Goal: Task Accomplishment & Management: Manage account settings

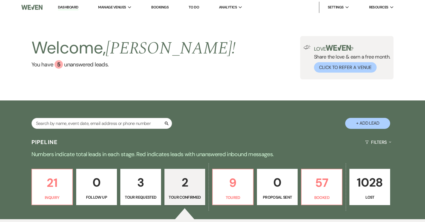
select select "4"
click at [124, 19] on li "[GEOGRAPHIC_DATA]" at bounding box center [126, 19] width 51 height 6
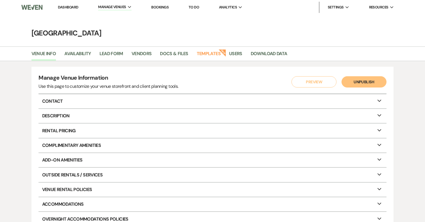
click at [167, 6] on link "Bookings" at bounding box center [159, 7] width 17 height 5
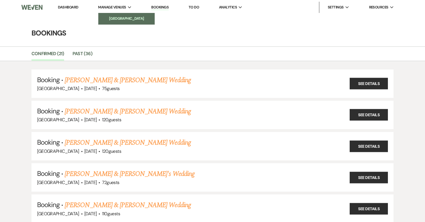
click at [121, 20] on li "[GEOGRAPHIC_DATA]" at bounding box center [126, 19] width 51 height 6
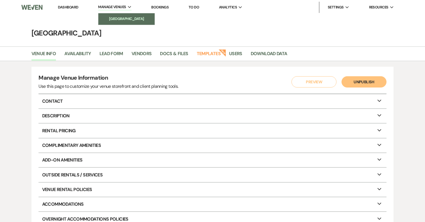
click at [117, 17] on li "[GEOGRAPHIC_DATA]" at bounding box center [126, 19] width 51 height 6
click at [126, 19] on li "[GEOGRAPHIC_DATA]" at bounding box center [126, 19] width 51 height 6
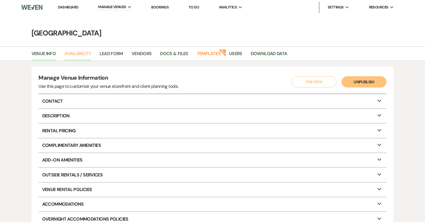
click at [80, 54] on link "Availability" at bounding box center [77, 55] width 26 height 11
select select "3"
select select "2026"
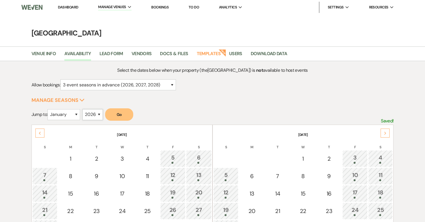
click at [94, 114] on select "2025 2026 2027 2028 2029" at bounding box center [92, 114] width 21 height 11
click at [68, 113] on select "January February March April May June July August September October November De…" at bounding box center [64, 114] width 33 height 11
select select "10"
click at [123, 113] on button "Go" at bounding box center [119, 114] width 28 height 12
click at [51, 52] on link "Venue Info" at bounding box center [44, 55] width 25 height 11
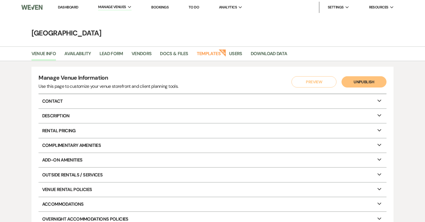
click at [33, 11] on img at bounding box center [31, 7] width 21 height 12
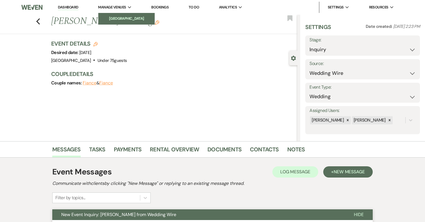
click at [124, 16] on li "[GEOGRAPHIC_DATA]" at bounding box center [126, 19] width 51 height 6
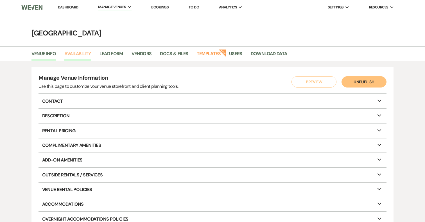
click at [76, 53] on link "Availability" at bounding box center [77, 55] width 26 height 11
select select "3"
select select "2026"
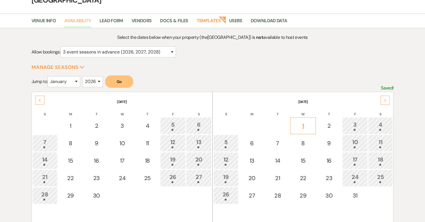
scroll to position [37, 0]
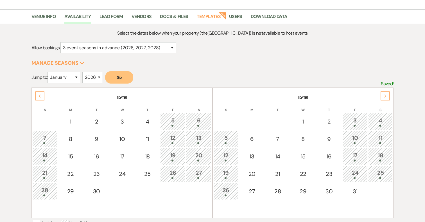
click at [390, 95] on div "Next" at bounding box center [385, 95] width 9 height 9
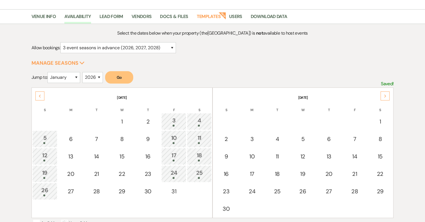
click at [390, 95] on div "Next" at bounding box center [385, 95] width 9 height 9
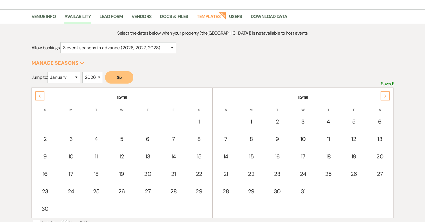
click at [387, 96] on div "Next" at bounding box center [385, 95] width 9 height 9
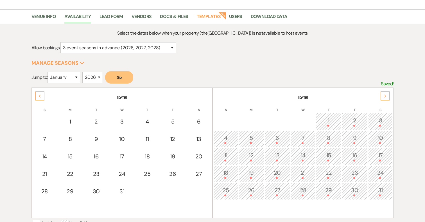
click at [387, 96] on div "Next" at bounding box center [385, 95] width 9 height 9
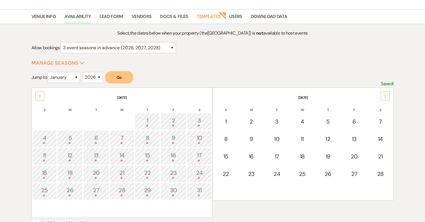
click at [387, 96] on div "Next" at bounding box center [385, 95] width 9 height 9
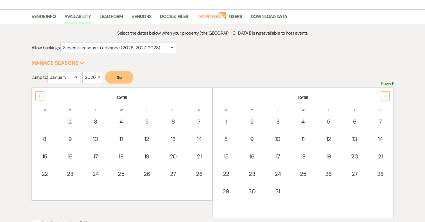
click at [387, 96] on div "Next" at bounding box center [385, 95] width 9 height 9
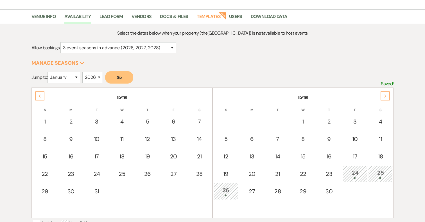
click at [387, 96] on div "Next" at bounding box center [385, 95] width 9 height 9
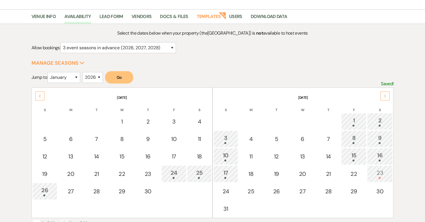
click at [386, 96] on icon "Next" at bounding box center [385, 96] width 3 height 3
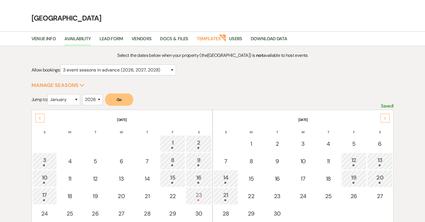
scroll to position [0, 0]
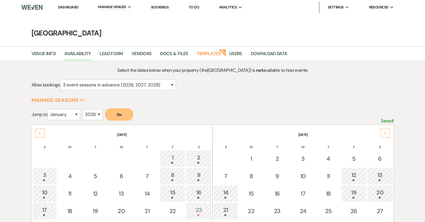
click at [76, 4] on li "Dashboard" at bounding box center [68, 7] width 26 height 11
click at [74, 8] on link "Dashboard" at bounding box center [68, 7] width 20 height 5
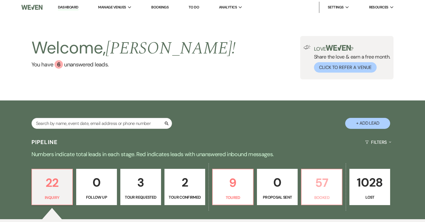
click at [318, 172] on link "57 Booked" at bounding box center [321, 187] width 41 height 37
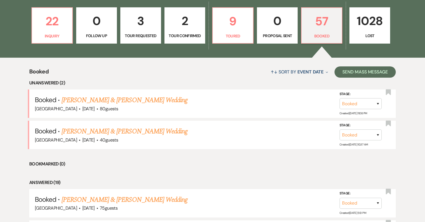
scroll to position [154, 0]
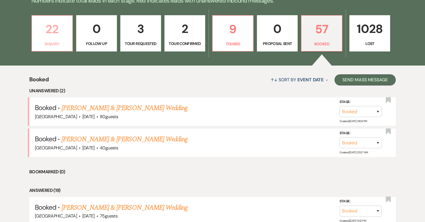
click at [56, 32] on p "22" at bounding box center [51, 29] width 33 height 19
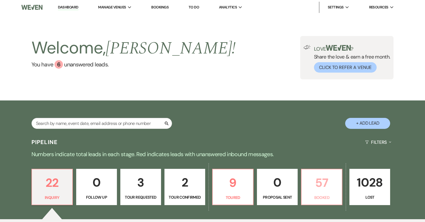
click at [330, 180] on p "57" at bounding box center [321, 182] width 33 height 19
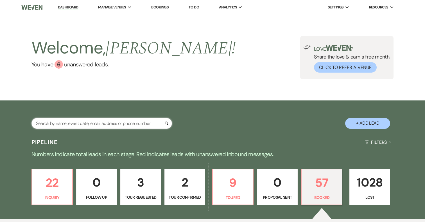
click at [127, 122] on input "text" at bounding box center [102, 123] width 141 height 11
type input "taylor"
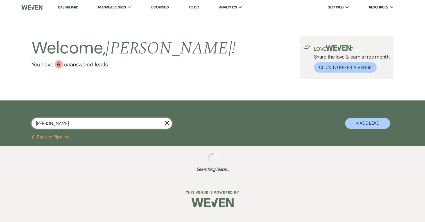
select select "8"
select select "5"
select select "8"
select select "5"
select select "8"
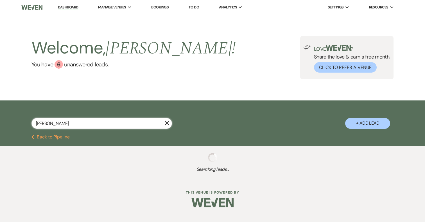
select select "7"
select select "8"
select select "1"
select select "8"
select select "5"
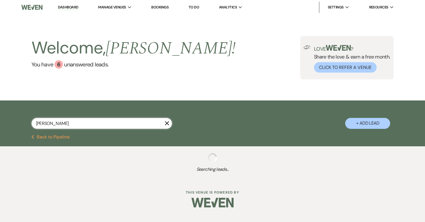
select select "8"
select select "5"
select select "8"
select select "6"
select select "8"
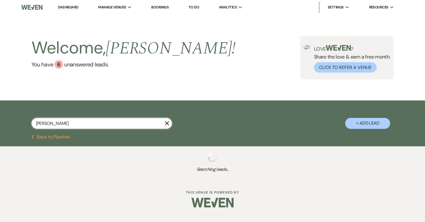
select select "4"
select select "8"
select select "4"
select select "8"
select select "4"
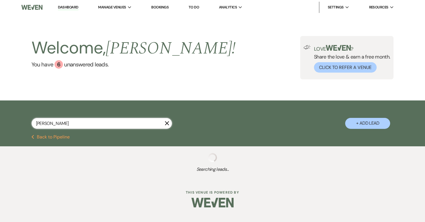
select select "8"
select select "5"
select select "8"
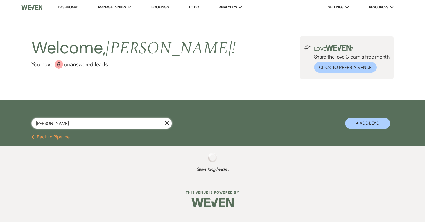
select select "7"
select select "8"
select select "5"
select select "8"
select select "4"
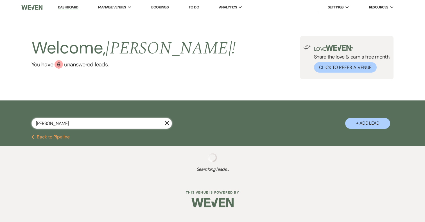
select select "8"
select select "5"
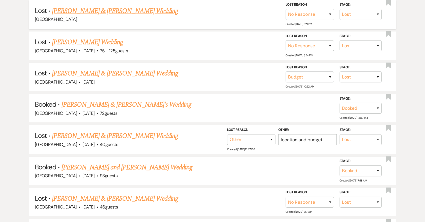
scroll to position [158, 0]
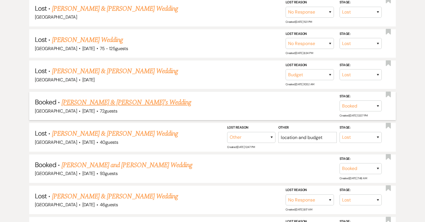
click at [154, 102] on link "Taylor Malantonio & Miles Schneese's Wedding" at bounding box center [127, 102] width 130 height 10
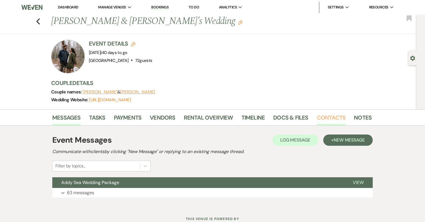
click at [333, 117] on link "Contacts" at bounding box center [331, 119] width 29 height 12
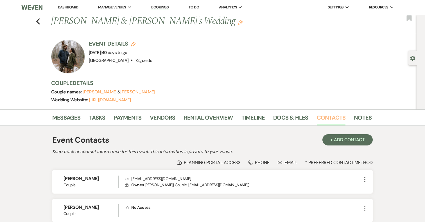
scroll to position [50, 0]
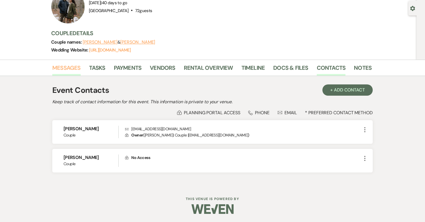
click at [69, 65] on link "Messages" at bounding box center [66, 69] width 28 height 12
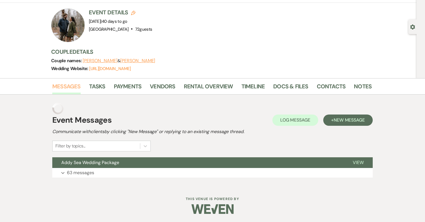
scroll to position [20, 0]
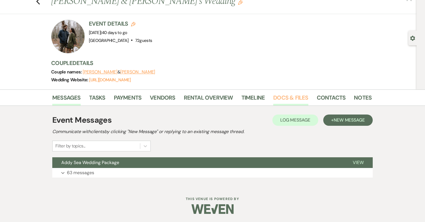
click at [284, 95] on link "Docs & Files" at bounding box center [290, 99] width 35 height 12
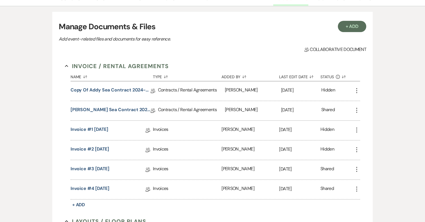
scroll to position [119, 0]
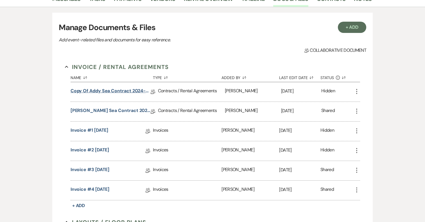
click at [102, 92] on link "Copy of Addy Sea Contract 2024-25" at bounding box center [111, 91] width 80 height 9
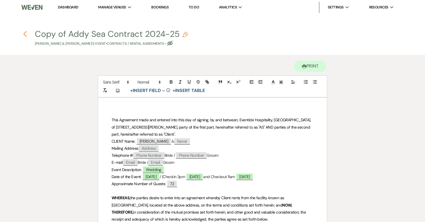
click at [23, 34] on icon "Previous" at bounding box center [25, 34] width 4 height 7
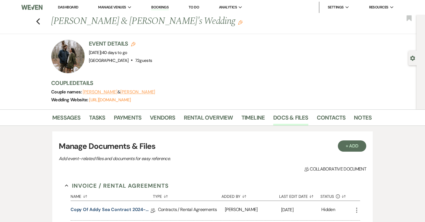
scroll to position [119, 0]
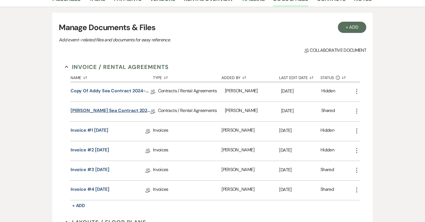
click at [126, 111] on link "Malantonio Addy Sea Contract 2024-25" at bounding box center [111, 111] width 80 height 9
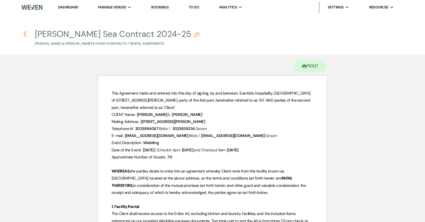
click at [25, 33] on icon "Previous" at bounding box center [25, 34] width 4 height 7
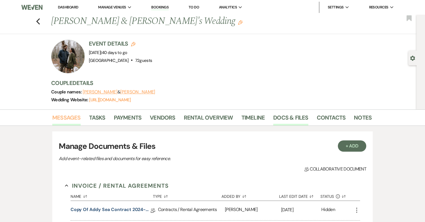
click at [73, 116] on link "Messages" at bounding box center [66, 119] width 28 height 12
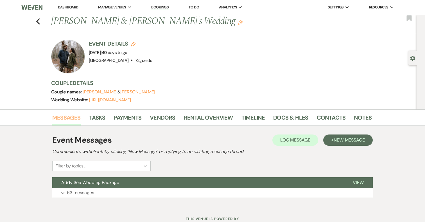
scroll to position [20, 0]
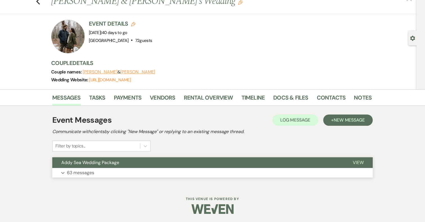
click at [267, 175] on button "Expand 63 messages" at bounding box center [212, 173] width 321 height 10
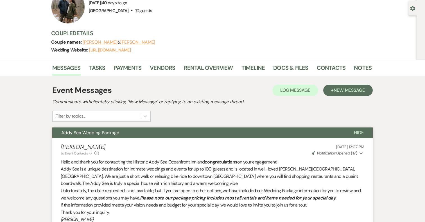
scroll to position [0, 0]
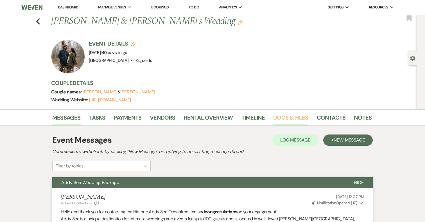
click at [294, 116] on link "Docs & Files" at bounding box center [290, 119] width 35 height 12
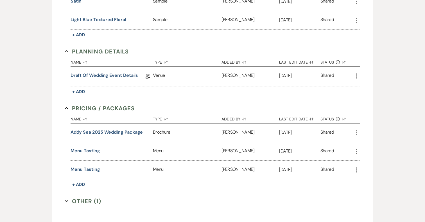
scroll to position [447, 0]
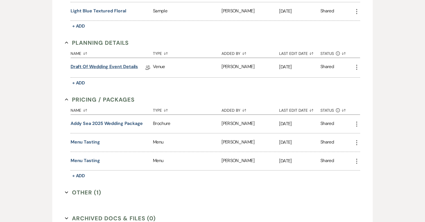
click at [94, 65] on link "Draft of Wedding Event Details" at bounding box center [105, 67] width 68 height 9
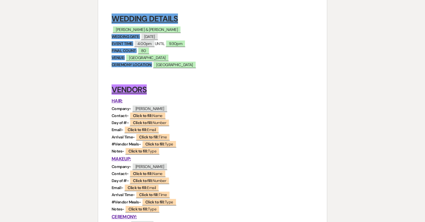
scroll to position [82, 0]
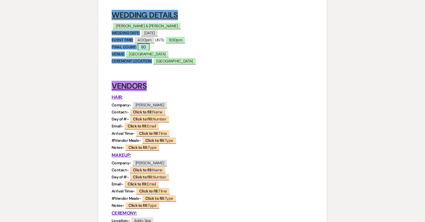
click at [147, 48] on span "80" at bounding box center [144, 46] width 12 height 7
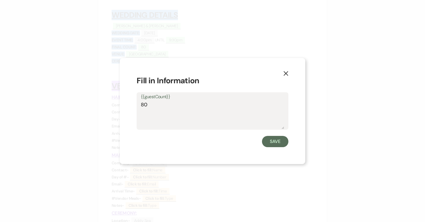
drag, startPoint x: 150, startPoint y: 106, endPoint x: 128, endPoint y: 105, distance: 21.9
click at [128, 105] on div "X Fill in Information {{guestCount}} 80 Save" at bounding box center [213, 111] width 186 height 106
type textarea "78"
click at [281, 142] on button "Save" at bounding box center [275, 141] width 26 height 11
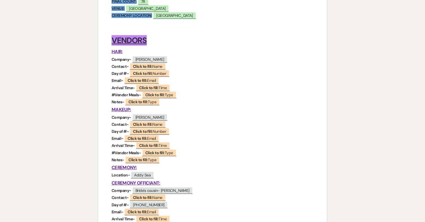
scroll to position [127, 0]
click at [147, 117] on span "Katy Cole" at bounding box center [149, 116] width 35 height 7
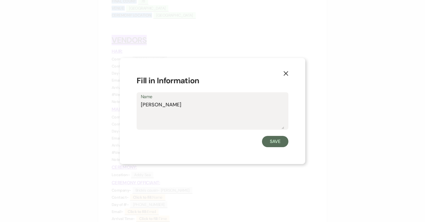
drag, startPoint x: 170, startPoint y: 108, endPoint x: 114, endPoint y: 108, distance: 56.0
click at [114, 108] on div "X Fill in Information Name Katy Cole Save" at bounding box center [212, 111] width 425 height 222
type textarea "Tiffersons"
click at [281, 144] on button "Save" at bounding box center [275, 141] width 26 height 11
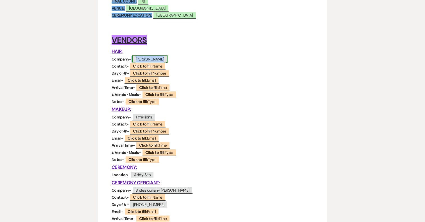
click at [153, 60] on span "Ambur Hopkins" at bounding box center [149, 58] width 35 height 7
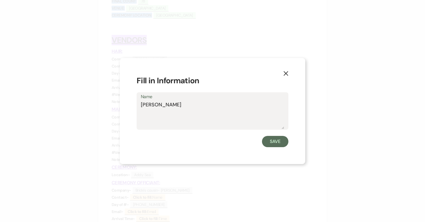
drag, startPoint x: 197, startPoint y: 105, endPoint x: 121, endPoint y: 105, distance: 76.5
click at [121, 105] on div "X Fill in Information Name Ambur Hopkins Save" at bounding box center [213, 111] width 186 height 106
click at [284, 143] on button "Save" at bounding box center [275, 141] width 26 height 11
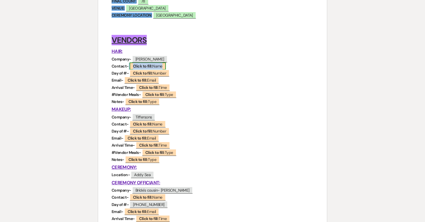
click at [143, 66] on b "Click to fill:" at bounding box center [142, 66] width 19 height 5
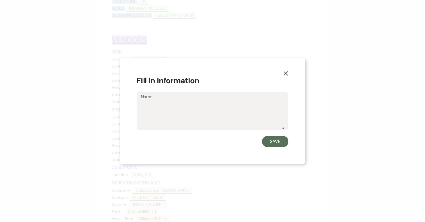
click at [156, 114] on textarea "Name" at bounding box center [212, 115] width 143 height 28
type textarea "Ambur Hopkins"
click at [278, 142] on button "Save" at bounding box center [275, 141] width 26 height 11
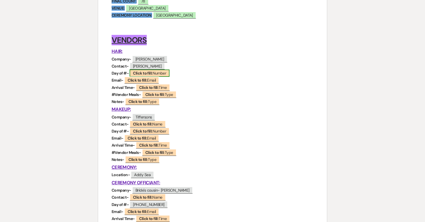
click at [148, 73] on b "Click to fill:" at bounding box center [142, 73] width 19 height 5
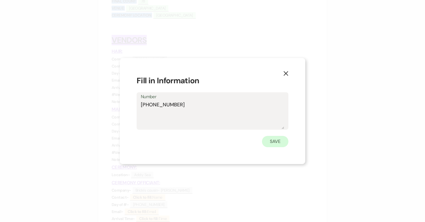
type textarea "443-880-0876"
click at [279, 140] on button "Save" at bounding box center [275, 141] width 26 height 11
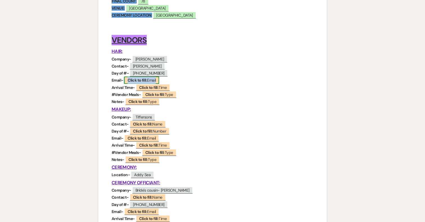
click at [143, 81] on b "Click to fill:" at bounding box center [137, 80] width 19 height 5
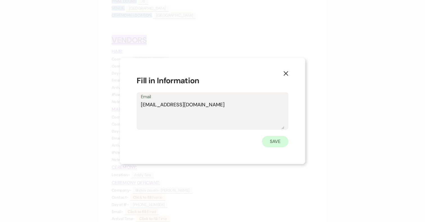
type textarea "amburhopkins@yahoo.com"
click at [281, 142] on button "Save" at bounding box center [275, 141] width 26 height 11
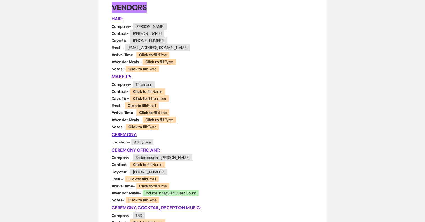
scroll to position [160, 0]
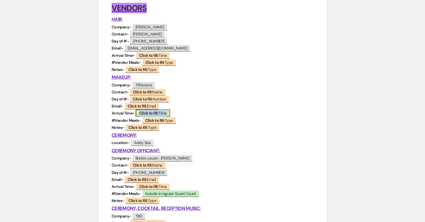
click at [147, 113] on b "Click to fill:" at bounding box center [148, 113] width 19 height 5
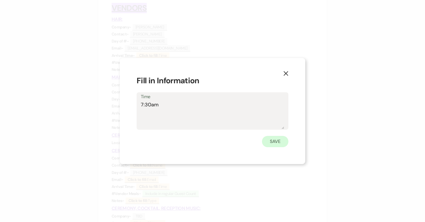
type textarea "7:30am"
click at [276, 142] on button "Save" at bounding box center [275, 141] width 26 height 11
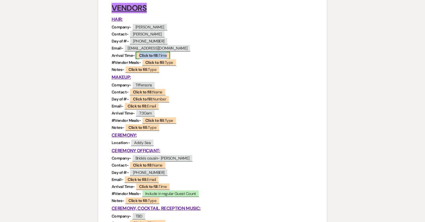
click at [152, 55] on b "Click to fill:" at bounding box center [148, 55] width 19 height 5
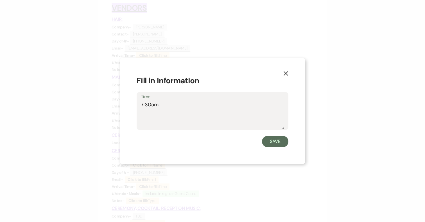
type textarea "7:30am"
click at [278, 142] on button "Save" at bounding box center [275, 141] width 26 height 11
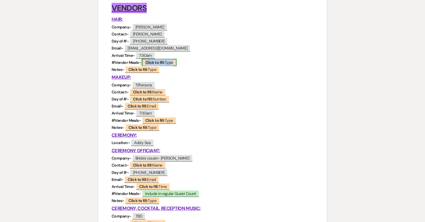
click at [163, 64] on b "Click to fill:" at bounding box center [154, 62] width 19 height 5
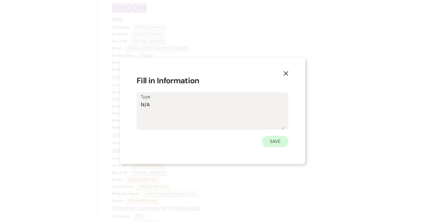
type textarea "N/A"
click at [275, 140] on button "Save" at bounding box center [275, 141] width 26 height 11
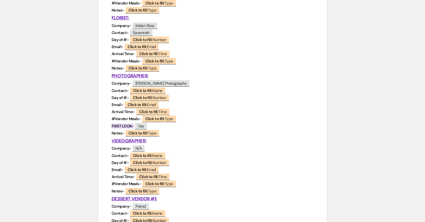
scroll to position [411, 0]
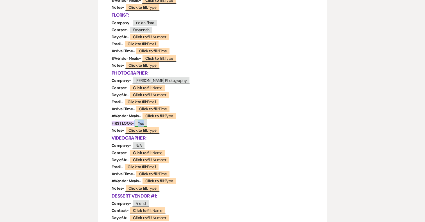
click at [143, 123] on span "Yes" at bounding box center [141, 123] width 12 height 7
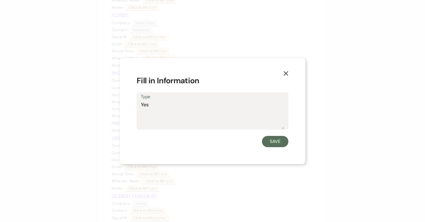
click at [174, 109] on textarea "Yes" at bounding box center [212, 115] width 143 height 28
type textarea "Yes @1:30"
click at [286, 140] on button "Save" at bounding box center [275, 141] width 26 height 11
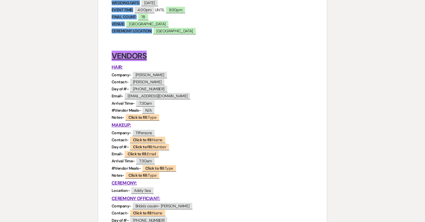
scroll to position [111, 0]
click at [155, 170] on b "Click to fill:" at bounding box center [154, 168] width 19 height 5
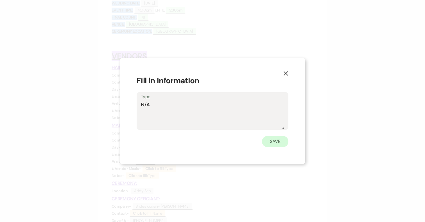
type textarea "N/A"
click at [282, 140] on button "Save" at bounding box center [275, 141] width 26 height 11
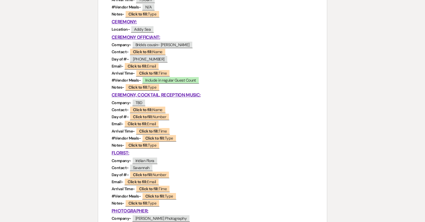
scroll to position [274, 0]
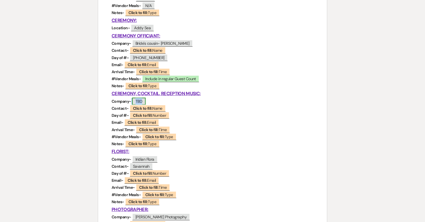
click at [141, 102] on span "TBD" at bounding box center [139, 101] width 14 height 7
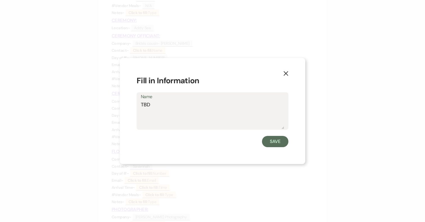
drag, startPoint x: 165, startPoint y: 103, endPoint x: 126, endPoint y: 103, distance: 38.8
click at [126, 103] on div "X Fill in Information Name TBD Save" at bounding box center [213, 111] width 186 height 106
type textarea "Sightline Events"
click at [273, 142] on button "Save" at bounding box center [275, 141] width 26 height 11
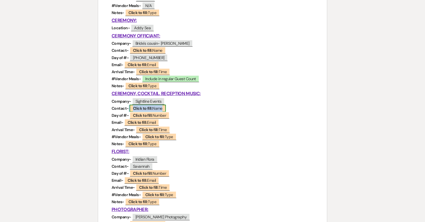
click at [146, 109] on b "Click to fill:" at bounding box center [142, 108] width 19 height 5
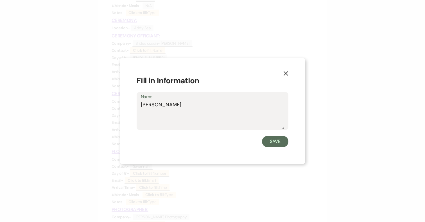
type textarea "Steve"
click at [270, 143] on button "Save" at bounding box center [275, 141] width 26 height 11
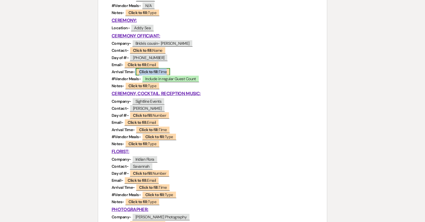
click at [158, 72] on b "Click to fill:" at bounding box center [148, 71] width 19 height 5
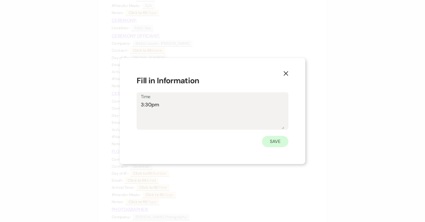
type textarea "3:30pm"
click at [279, 139] on button "Save" at bounding box center [275, 141] width 26 height 11
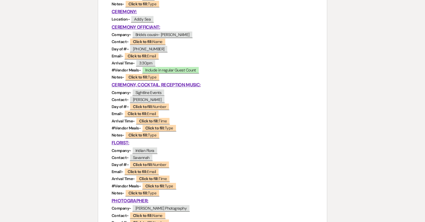
scroll to position [284, 0]
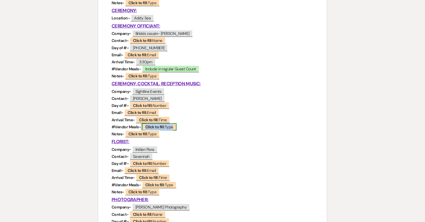
click at [158, 127] on b "Click to fill:" at bounding box center [154, 126] width 19 height 5
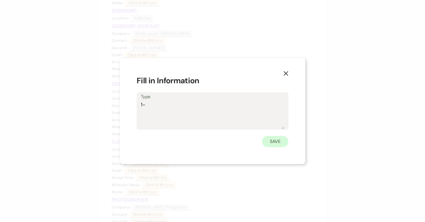
type textarea "1"
type textarea "2"
click at [287, 73] on icon "X" at bounding box center [286, 73] width 5 height 5
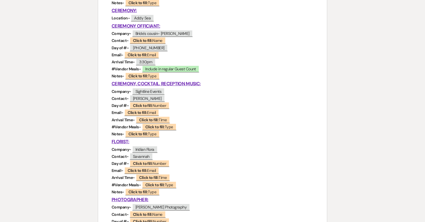
scroll to position [289, 0]
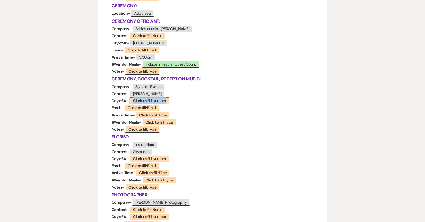
click at [148, 101] on b "Click to fill:" at bounding box center [142, 100] width 19 height 5
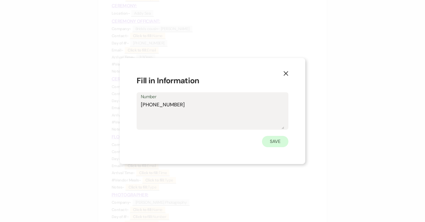
type textarea "302-256-8277"
click at [282, 143] on button "Save" at bounding box center [275, 141] width 26 height 11
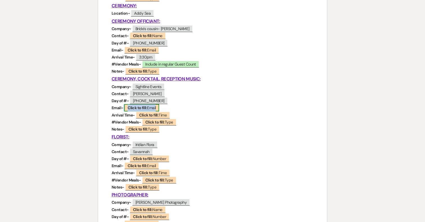
click at [138, 109] on b "Click to fill:" at bounding box center [137, 107] width 19 height 5
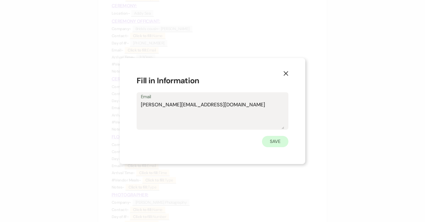
type textarea "steve@sightlinevents.com"
click at [275, 144] on button "Save" at bounding box center [275, 141] width 26 height 11
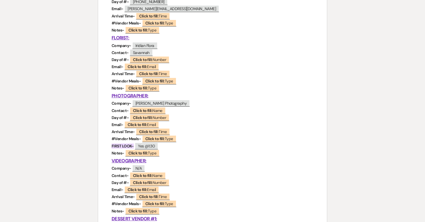
scroll to position [388, 0]
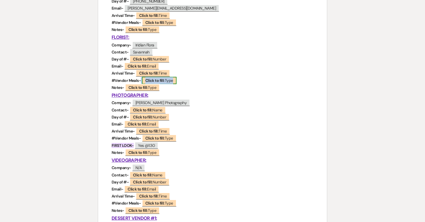
click at [160, 82] on b "Click to fill:" at bounding box center [154, 80] width 19 height 5
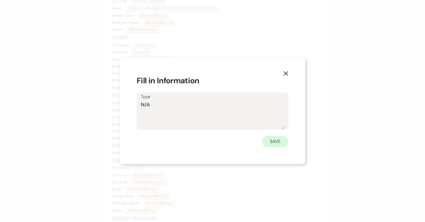
type textarea "N/A"
click at [278, 140] on button "Save" at bounding box center [275, 141] width 26 height 11
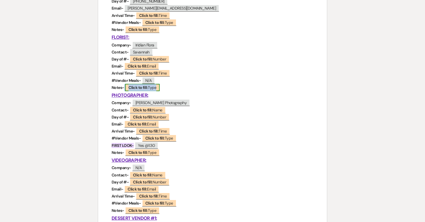
click at [142, 88] on b "Click to fill:" at bounding box center [138, 87] width 19 height 5
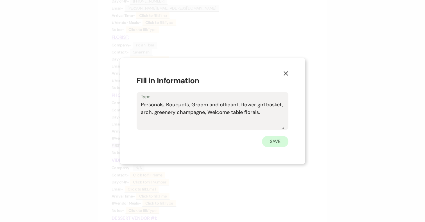
type textarea "Personals, Bouquets, Groom and officant, flower girl basket, arch, greenery cha…"
click at [277, 141] on button "Save" at bounding box center [275, 141] width 26 height 11
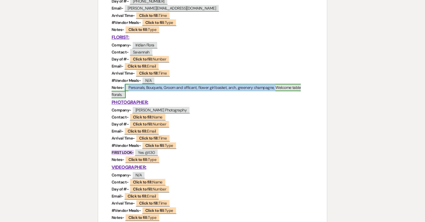
click at [253, 88] on span "Personals, Bouquets, Groom and officant, flower girl basket, arch, greenery cha…" at bounding box center [206, 91] width 189 height 14
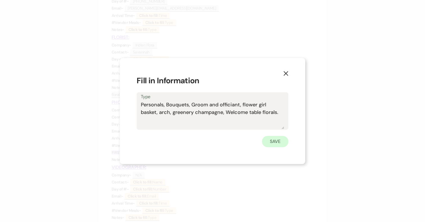
type textarea "Personals, Bouquets, Groom and officiant, flower girl basket, arch, greenery ch…"
click at [276, 142] on button "Save" at bounding box center [275, 141] width 26 height 11
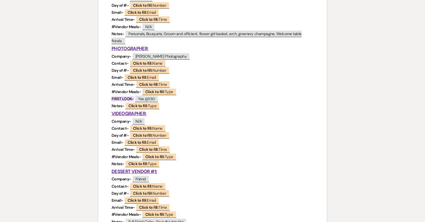
scroll to position [443, 0]
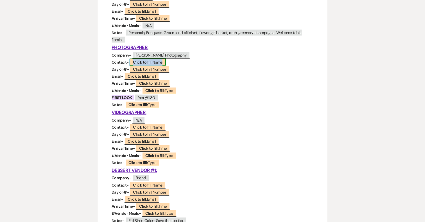
click at [149, 64] on b "Click to fill:" at bounding box center [142, 62] width 19 height 5
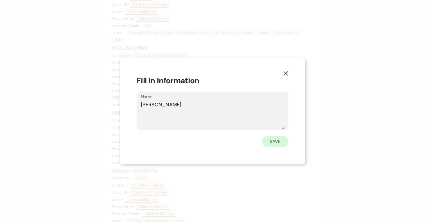
type textarea "Rachel"
click at [275, 139] on button "Save" at bounding box center [275, 141] width 26 height 11
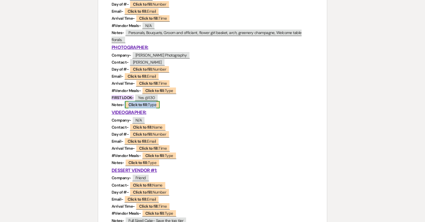
click at [140, 106] on b "Click to fill:" at bounding box center [138, 104] width 19 height 5
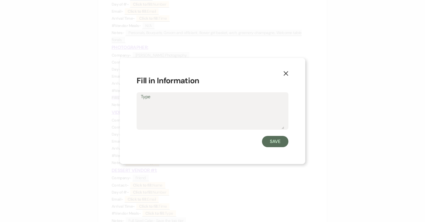
click at [165, 108] on textarea "Type" at bounding box center [212, 115] width 143 height 28
type textarea "Second Shooter"
click at [270, 143] on button "Save" at bounding box center [275, 141] width 26 height 11
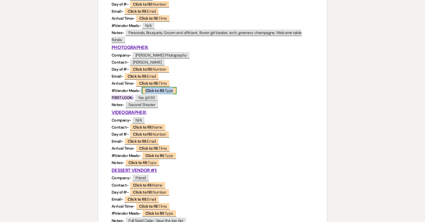
click at [159, 91] on b "Click to fill:" at bounding box center [154, 90] width 19 height 5
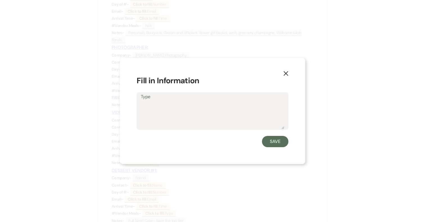
click at [158, 110] on textarea "Type" at bounding box center [212, 115] width 143 height 28
type textarea "2"
click at [278, 144] on button "Save" at bounding box center [275, 141] width 26 height 11
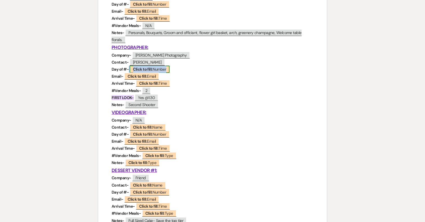
click at [161, 69] on span "Click to fill: Number" at bounding box center [150, 69] width 40 height 7
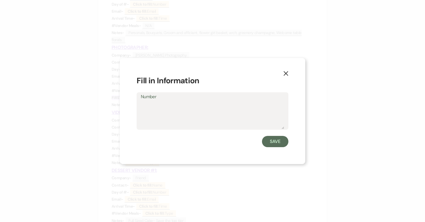
click at [159, 105] on textarea "Number" at bounding box center [212, 115] width 143 height 28
type textarea "301-806-5515"
click at [279, 142] on button "Save" at bounding box center [275, 141] width 26 height 11
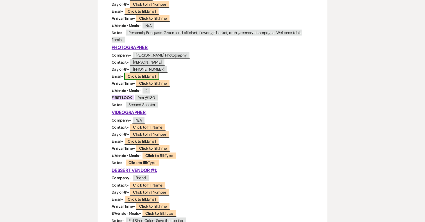
click at [139, 76] on b "Click to fill:" at bounding box center [137, 76] width 19 height 5
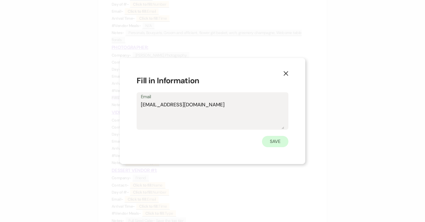
type textarea "rachelseaphotography@gmail.com"
click at [275, 143] on button "Save" at bounding box center [275, 141] width 26 height 11
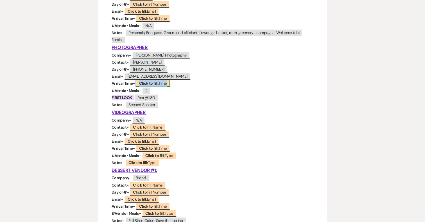
click at [160, 84] on span "Click to fill: Time" at bounding box center [153, 83] width 34 height 7
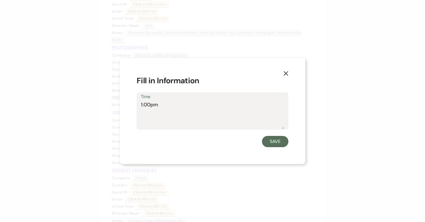
click at [142, 106] on textarea "1:00pm" at bounding box center [212, 115] width 143 height 28
click at [234, 108] on textarea "12:00pm" at bounding box center [212, 115] width 143 height 28
type textarea "12:00pm-10:00pm"
click at [275, 144] on button "Save" at bounding box center [275, 141] width 26 height 11
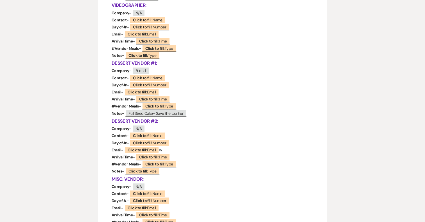
scroll to position [553, 0]
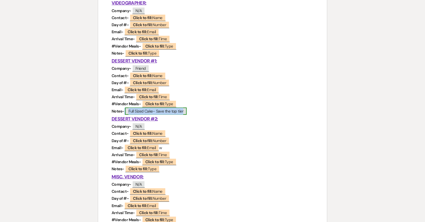
click at [180, 112] on span "Full Sized Cake- Save the top tier" at bounding box center [156, 110] width 62 height 7
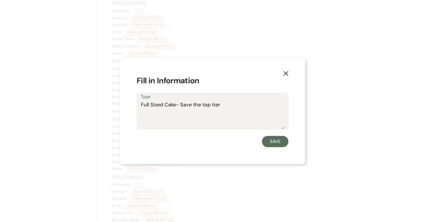
click at [229, 107] on textarea "Full Sized Cake- Save the top tier" at bounding box center [212, 115] width 143 height 28
type textarea "Full Sized Cake- Save the top tier. Family member dropping off."
click at [280, 141] on button "Save" at bounding box center [275, 141] width 26 height 11
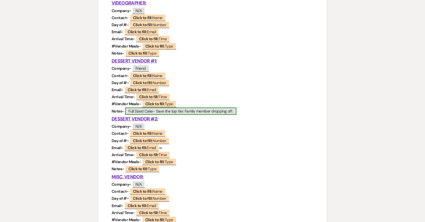
click at [183, 110] on span "Full Sized Cake- Save the top tier. Family member dropping off." at bounding box center [180, 110] width 111 height 7
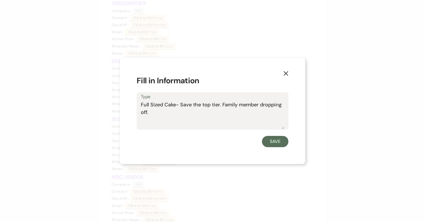
click at [181, 104] on textarea "Full Sized Cake- Save the top tier. Family member dropping off." at bounding box center [212, 115] width 143 height 28
drag, startPoint x: 181, startPoint y: 104, endPoint x: 194, endPoint y: 104, distance: 12.9
click at [184, 104] on textarea "Full Sized Cake- Save the top tier. Family member dropping off." at bounding box center [212, 115] width 143 height 28
type textarea "Full Sized Cake-do not save the top tier. Family member dropping off."
click at [280, 141] on button "Save" at bounding box center [275, 141] width 26 height 11
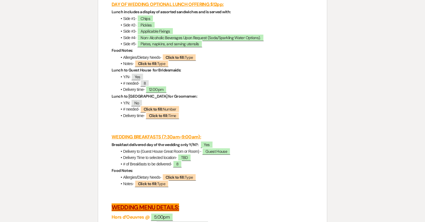
scroll to position [1438, 0]
click at [188, 161] on span "TBD" at bounding box center [185, 157] width 14 height 7
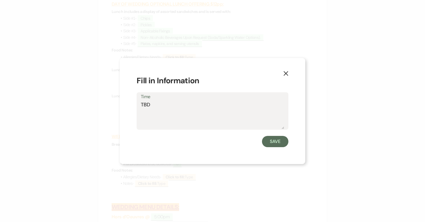
drag, startPoint x: 170, startPoint y: 110, endPoint x: 136, endPoint y: 107, distance: 33.9
click at [136, 107] on div "X Fill in Information Time TBD Save" at bounding box center [213, 111] width 186 height 106
type textarea "7:30AM"
click at [268, 137] on button "Save" at bounding box center [275, 141] width 26 height 11
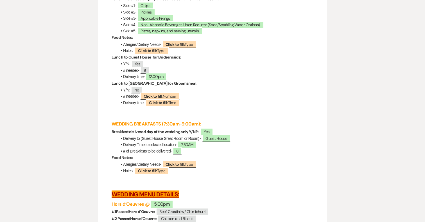
scroll to position [1457, 0]
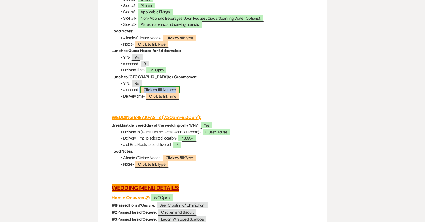
click at [161, 92] on b "Click to fill:" at bounding box center [153, 89] width 19 height 5
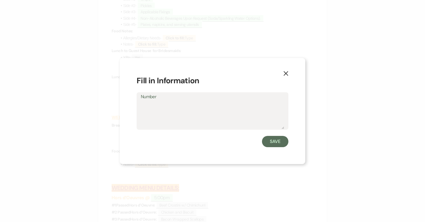
click at [154, 112] on textarea "Number" at bounding box center [212, 115] width 143 height 28
type textarea "N/A"
click at [277, 140] on button "Save" at bounding box center [275, 141] width 26 height 11
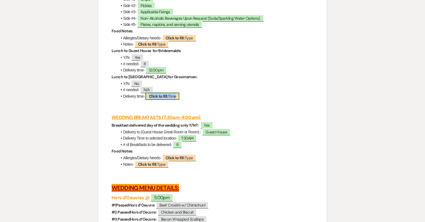
click at [170, 100] on span "Click to fill: Time" at bounding box center [163, 96] width 34 height 7
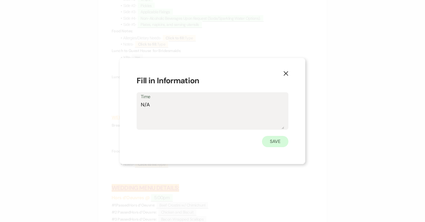
type textarea "N/A"
click at [275, 143] on button "Save" at bounding box center [275, 141] width 26 height 11
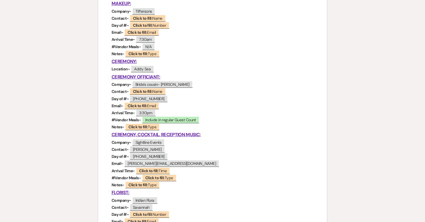
scroll to position [233, 0]
click at [150, 71] on span "Addy Sea" at bounding box center [142, 68] width 23 height 7
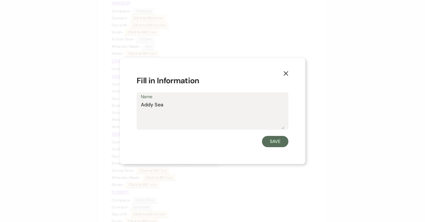
click at [194, 111] on textarea "Addy Sea" at bounding box center [212, 115] width 143 height 28
type textarea "Addy Sea 4-4:30"
click at [283, 143] on button "Save" at bounding box center [275, 141] width 26 height 11
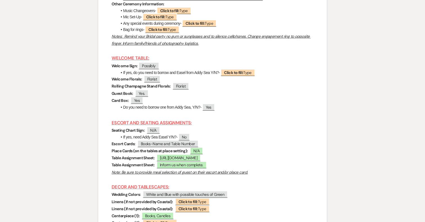
scroll to position [2284, 0]
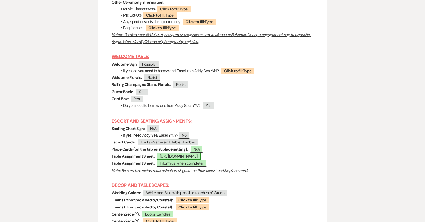
click at [178, 152] on span "https://docs.google.com/spreadsheets/d/1cBKWbsJmSabiqIH2dXhF9BMZ-MmEefnV0V2nsRv…" at bounding box center [179, 155] width 44 height 7
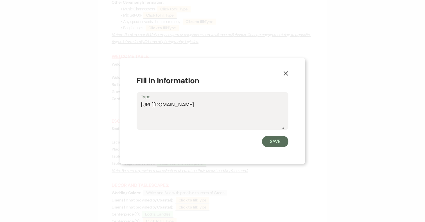
drag, startPoint x: 280, startPoint y: 113, endPoint x: 120, endPoint y: 102, distance: 161.0
click at [120, 102] on div "X Fill in Information Type https://docs.google.com/spreadsheets/d/1cBKWbsJmSabi…" at bounding box center [212, 111] width 425 height 222
click at [288, 72] on use "button" at bounding box center [286, 73] width 5 height 5
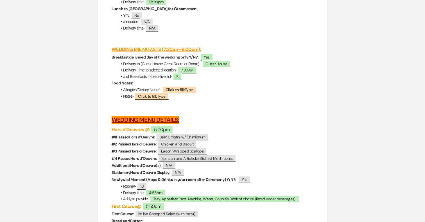
scroll to position [1558, 0]
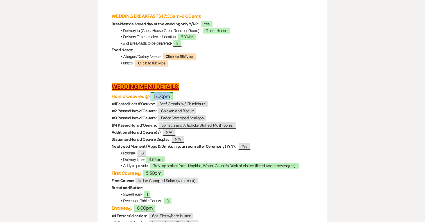
click at [168, 100] on span "5:00pm" at bounding box center [162, 96] width 23 height 8
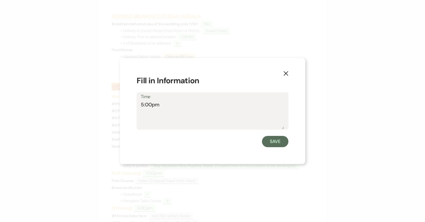
drag, startPoint x: 151, startPoint y: 105, endPoint x: 124, endPoint y: 105, distance: 26.7
click at [124, 105] on div "X Fill in Information Time 5:00pm Save" at bounding box center [213, 111] width 186 height 106
type textarea "4:30pm"
click at [276, 146] on button "Save" at bounding box center [275, 141] width 26 height 11
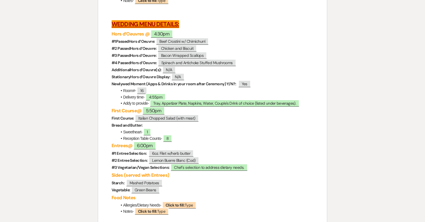
scroll to position [1621, 0]
click at [153, 100] on span "4:55pm" at bounding box center [156, 96] width 20 height 7
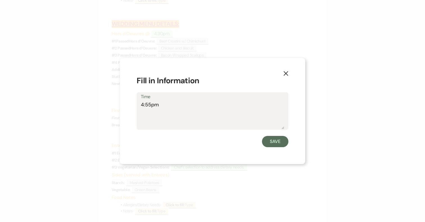
click at [148, 104] on textarea "4:55pm" at bounding box center [212, 115] width 143 height 28
click at [151, 104] on textarea "4:55pm" at bounding box center [212, 115] width 143 height 28
type textarea "4:35pm"
click at [276, 140] on button "Save" at bounding box center [275, 141] width 26 height 11
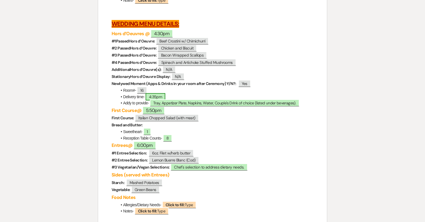
click at [156, 100] on span "4:35pm" at bounding box center [156, 96] width 20 height 7
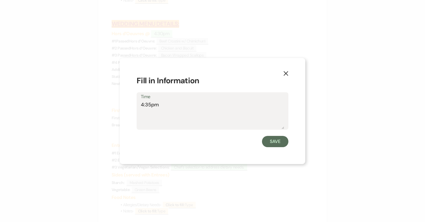
click at [151, 104] on textarea "4:35pm" at bounding box center [212, 115] width 143 height 28
type textarea "4:25pm"
click at [268, 141] on button "Save" at bounding box center [275, 141] width 26 height 11
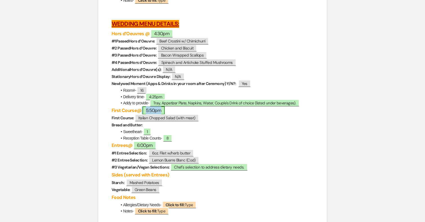
click at [153, 114] on span "5:50pm" at bounding box center [154, 110] width 22 height 8
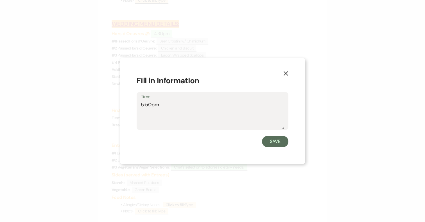
click at [147, 105] on textarea "5:50pm" at bounding box center [212, 115] width 143 height 28
type textarea "5:20pm"
click at [273, 138] on button "Save" at bounding box center [275, 141] width 26 height 11
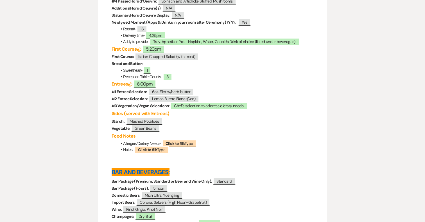
scroll to position [1682, 0]
click at [144, 88] on span "6:00pm" at bounding box center [145, 84] width 23 height 8
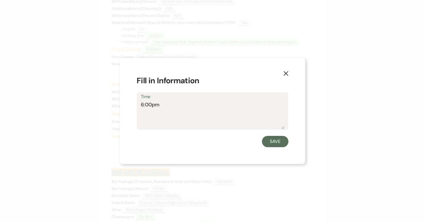
drag, startPoint x: 151, startPoint y: 104, endPoint x: 116, endPoint y: 105, distance: 34.9
click at [116, 105] on div "X Fill in Information Time 6:00pm Save" at bounding box center [212, 111] width 425 height 222
type textarea "pm"
click at [281, 140] on button "Save" at bounding box center [275, 141] width 26 height 11
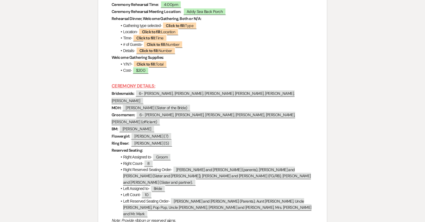
scroll to position [2018, 0]
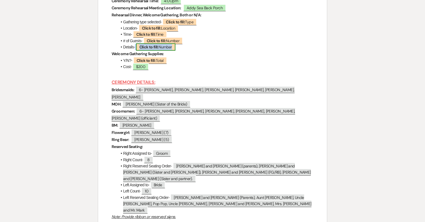
click at [154, 50] on b "Click to fill:" at bounding box center [149, 46] width 19 height 5
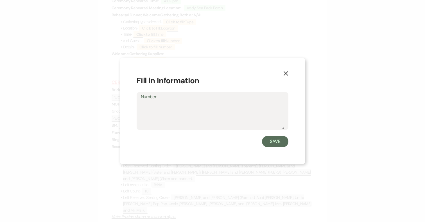
click at [168, 107] on textarea "Number" at bounding box center [212, 115] width 143 height 28
type textarea "Heavy Apps."
click at [276, 143] on button "Save" at bounding box center [275, 141] width 26 height 11
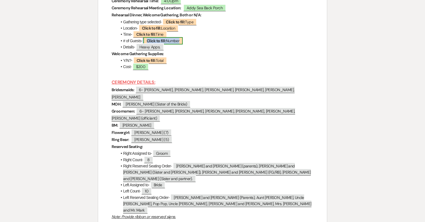
click at [177, 44] on span "Click to fill: Number" at bounding box center [162, 40] width 39 height 7
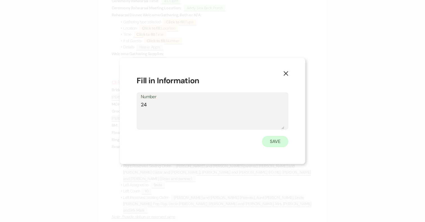
type textarea "24"
click at [279, 142] on button "Save" at bounding box center [275, 141] width 26 height 11
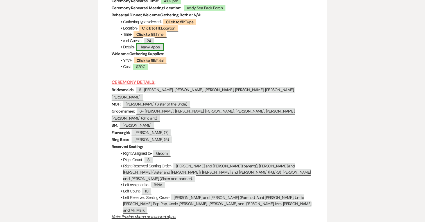
click at [159, 51] on span "Heavy Apps." at bounding box center [150, 46] width 28 height 7
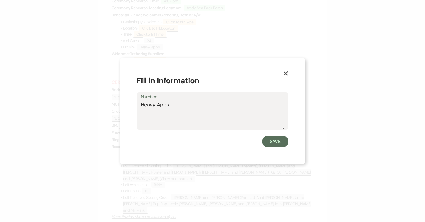
click at [182, 105] on textarea "Heavy Apps." at bounding box center [212, 115] width 143 height 28
type textarea "Heavy Apps"
click at [277, 142] on button "Save" at bounding box center [275, 141] width 26 height 11
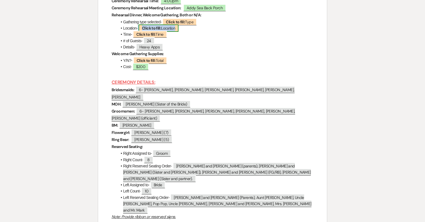
click at [157, 31] on b "Click to fill:" at bounding box center [151, 28] width 19 height 5
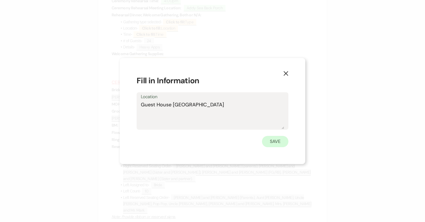
type textarea "Guest House Great Room"
click at [278, 142] on button "Save" at bounding box center [275, 141] width 26 height 11
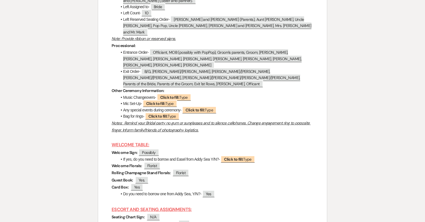
scroll to position [2197, 0]
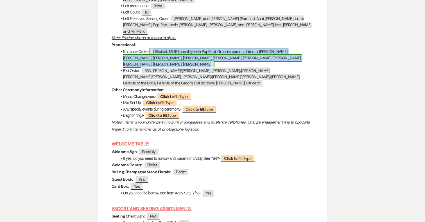
click at [215, 48] on span "Officiant, MOB (possibly with PopPop), Groom's parents, Groom, Tim, Ryan, Nicco…" at bounding box center [212, 58] width 179 height 20
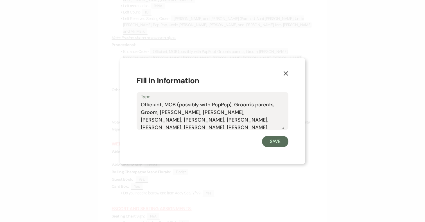
drag, startPoint x: 231, startPoint y: 104, endPoint x: 176, endPoint y: 103, distance: 55.1
click at [176, 103] on textarea "Officiant, MOB (possibly with PopPop), Groom's parents, Groom, Tim, Ryan, Nicco…" at bounding box center [212, 115] width 143 height 28
click at [166, 120] on textarea "Officiant, MOB with Dog (Ollie), Groom's parents, Groom, Tim, Ryan, Nicco, Brya…" at bounding box center [212, 115] width 143 height 28
click at [167, 120] on textarea "Officiant, MOB with Dog (Ollie), Groom's parents, Groom, Tim, Ryan, Nicco, Brya…" at bounding box center [212, 115] width 143 height 28
click at [266, 123] on textarea "Officiant, MOB with Dog (Ollie), Groom's parents, Groom, Tim, Ryan, Nicco, Brya…" at bounding box center [212, 115] width 143 height 28
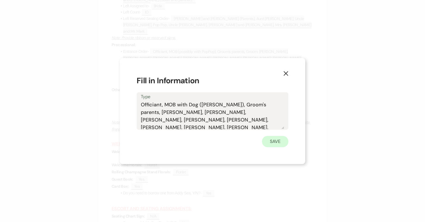
type textarea "Officiant, MOB with Dog (Ollie), Groom's parents, Groom, Tim, Ryan, Nicco, Brya…"
click at [273, 142] on button "Save" at bounding box center [275, 141] width 26 height 11
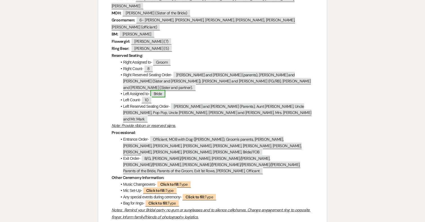
scroll to position [2104, 0]
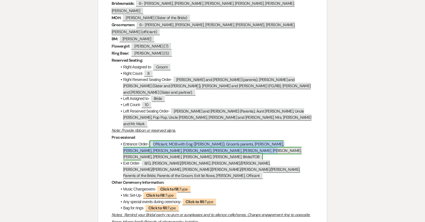
click at [215, 140] on span "Officiant, MOB with Dog (Ollie), Groom's parents, Groom, Tim, Ryan, Nicco, Brya…" at bounding box center [212, 150] width 179 height 20
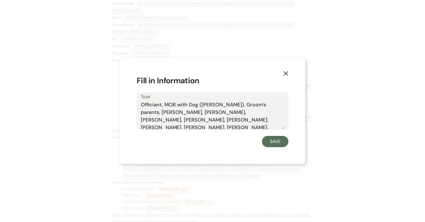
click at [167, 120] on textarea "Officiant, MOB with Dog (Ollie), Groom's parents, Groom, Tim, Ryan, Nicco, Brya…" at bounding box center [212, 115] width 143 height 28
type textarea "Officiant, MOB with Dog (Ollie), Groom's parents, Groom, Tim, Ryan, Nicco, Brya…"
click at [277, 140] on button "Save" at bounding box center [275, 141] width 26 height 11
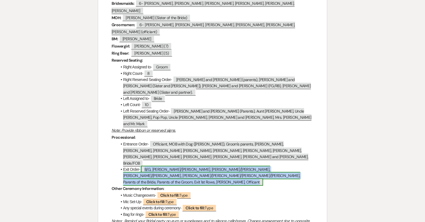
click at [219, 166] on span "B/G, Jeff/Stephanie, Bryan/Izzy, Nicco/Emily, Ryan/Sage, Tim/Carly/Nina, Parent…" at bounding box center [211, 176] width 177 height 20
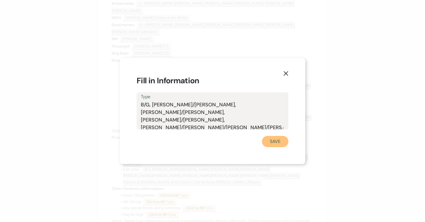
click at [279, 143] on button "Save" at bounding box center [275, 141] width 26 height 11
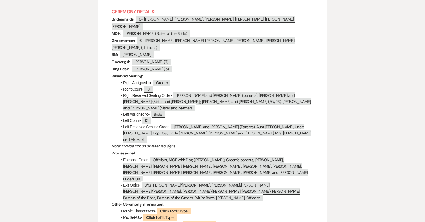
scroll to position [2088, 0]
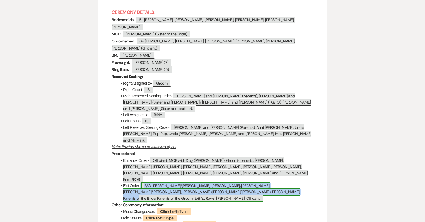
click at [226, 182] on span "B/G, Jeff/Stephanie, Bryan/Izzy, Nicco/Emily, Ryan/Sage, Tim/Carly/Nina, Parent…" at bounding box center [211, 192] width 177 height 20
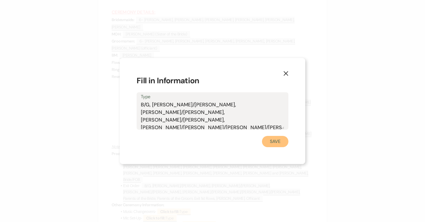
click at [275, 143] on button "Save" at bounding box center [275, 141] width 26 height 11
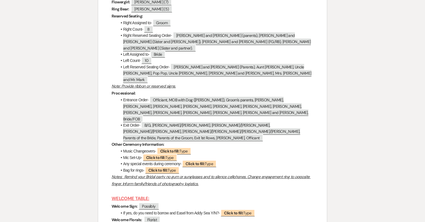
scroll to position [2150, 0]
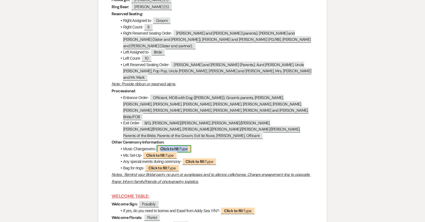
click at [179, 146] on b "Click to fill:" at bounding box center [169, 148] width 19 height 5
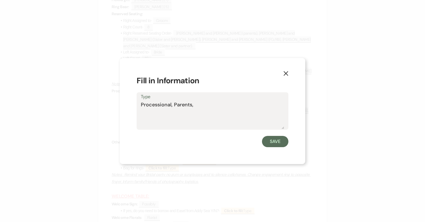
click at [174, 105] on textarea "Processional, Parents," at bounding box center [212, 115] width 143 height 28
click at [206, 106] on textarea "Processional w/Parents," at bounding box center [212, 115] width 143 height 28
click at [228, 105] on textarea "Processional w/Parents, bridal party. Bride" at bounding box center [212, 115] width 143 height 28
type textarea "Processional w/Parents, bridal party, Bride"
click at [282, 141] on button "Save" at bounding box center [275, 141] width 26 height 11
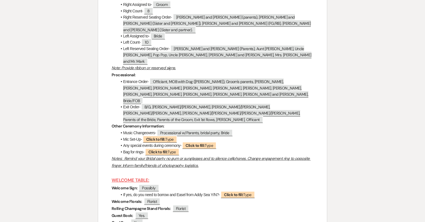
scroll to position [2168, 0]
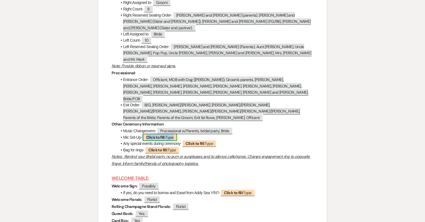
click at [158, 135] on b "Click to fill:" at bounding box center [155, 137] width 19 height 5
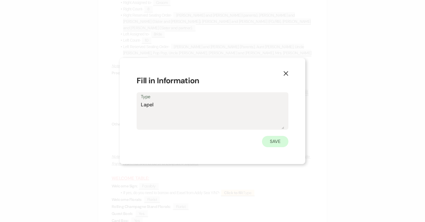
type textarea "Lapel"
click at [272, 142] on button "Save" at bounding box center [275, 141] width 26 height 11
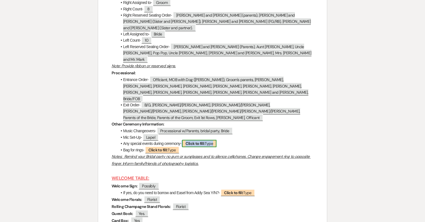
click at [198, 141] on b "Click to fill:" at bounding box center [195, 143] width 19 height 5
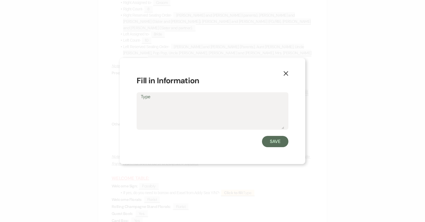
click at [200, 115] on textarea "Type" at bounding box center [212, 115] width 143 height 28
drag, startPoint x: 153, startPoint y: 104, endPoint x: 127, endPoint y: 104, distance: 26.2
click at [127, 104] on div "X Fill in Information Type N/A Save" at bounding box center [213, 111] width 186 height 106
click at [220, 113] on textarea "N/A" at bounding box center [212, 115] width 143 height 28
drag, startPoint x: 165, startPoint y: 104, endPoint x: 135, endPoint y: 104, distance: 29.3
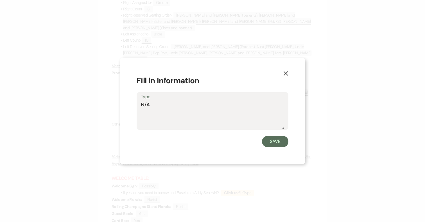
click at [135, 104] on div "X Fill in Information Type N/A Save" at bounding box center [213, 111] width 186 height 106
click at [238, 116] on textarea "N/A" at bounding box center [212, 115] width 143 height 28
type textarea "N/A"
click at [284, 140] on button "Save" at bounding box center [275, 141] width 26 height 11
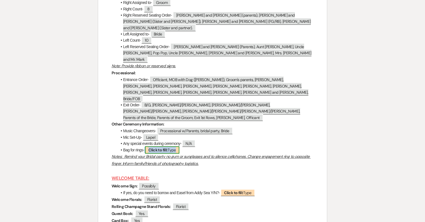
click at [165, 147] on b "Click to fill:" at bounding box center [158, 149] width 19 height 5
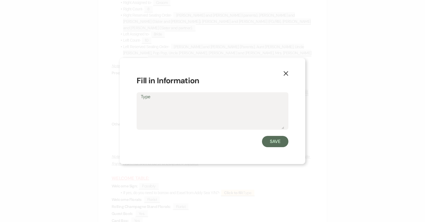
click at [183, 110] on textarea "Type" at bounding box center [212, 115] width 143 height 28
type textarea "[PERSON_NAME]"
click at [275, 140] on button "Save" at bounding box center [275, 141] width 26 height 11
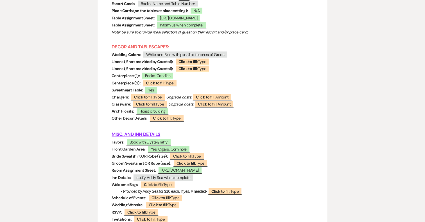
scroll to position [2430, 0]
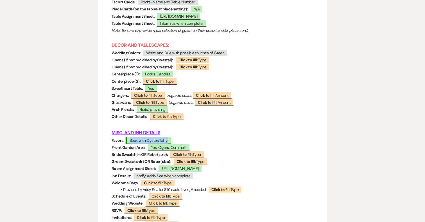
click at [169, 137] on span "Book with Oyster/Taffy" at bounding box center [148, 140] width 45 height 7
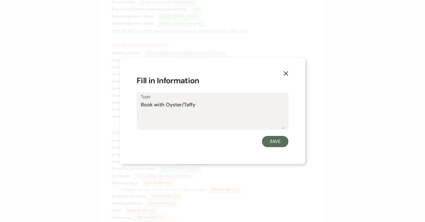
click at [200, 104] on textarea "Book with Oyster/Taffy" at bounding box center [212, 115] width 143 height 28
type textarea "Book with Oyster/Taffy Shelf"
click at [281, 142] on button "Save" at bounding box center [275, 141] width 26 height 11
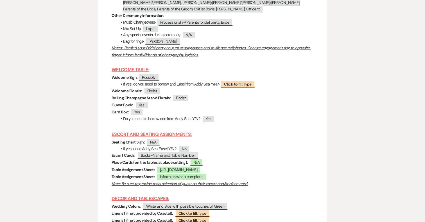
scroll to position [2275, 0]
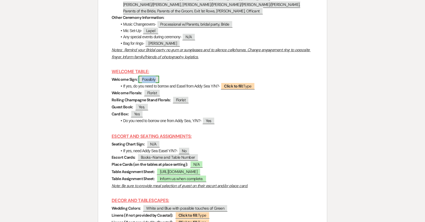
click at [154, 76] on span "Possibly" at bounding box center [149, 79] width 21 height 7
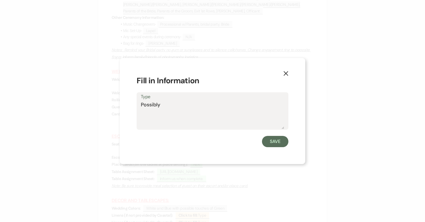
drag, startPoint x: 157, startPoint y: 105, endPoint x: 140, endPoint y: 105, distance: 16.9
click at [140, 105] on div "Type Possibly" at bounding box center [213, 110] width 152 height 37
type textarea "N/A"
click at [273, 143] on button "Save" at bounding box center [275, 141] width 26 height 11
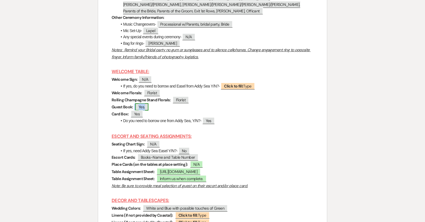
click at [146, 103] on span "Yes." at bounding box center [141, 106] width 13 height 7
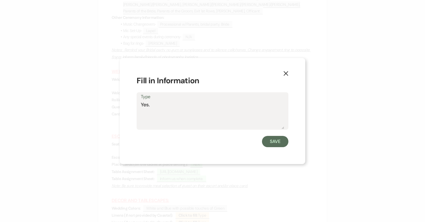
click at [160, 105] on textarea "Yes." at bounding box center [212, 115] width 143 height 28
type textarea "Yes"
click at [280, 142] on button "Save" at bounding box center [275, 141] width 26 height 11
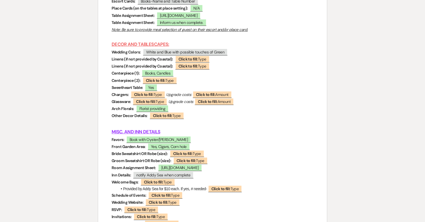
scroll to position [2431, 0]
click at [196, 56] on b "Click to fill:" at bounding box center [188, 58] width 19 height 5
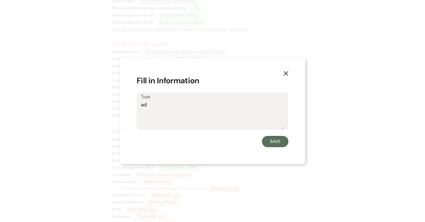
type textarea "a"
type textarea "Addy Sea- Floral Linens"
click at [273, 142] on button "Save" at bounding box center [275, 141] width 26 height 11
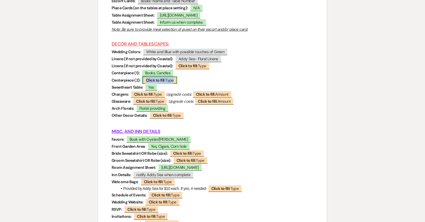
click at [157, 78] on b "Click to fill:" at bounding box center [155, 80] width 19 height 5
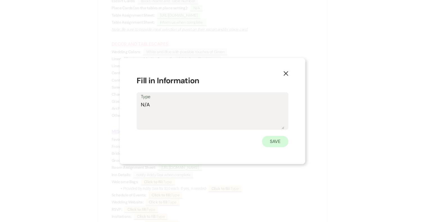
type textarea "N/A"
click at [277, 143] on button "Save" at bounding box center [275, 141] width 26 height 11
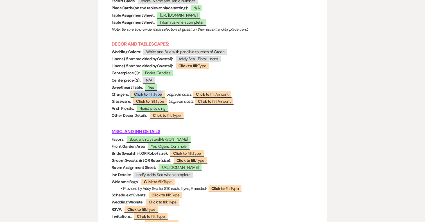
click at [158, 91] on span "Click to fill: Type" at bounding box center [148, 94] width 35 height 7
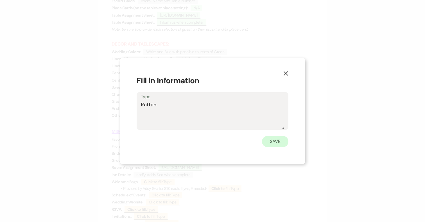
type textarea "Rattan"
click at [271, 139] on button "Save" at bounding box center [275, 141] width 26 height 11
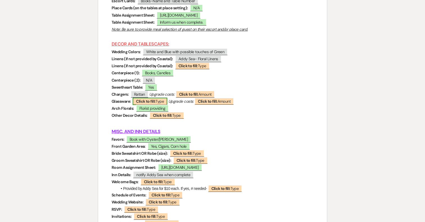
click at [156, 98] on span "Click to fill: Type" at bounding box center [150, 101] width 35 height 7
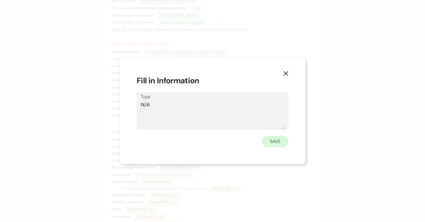
type textarea "N/A"
click at [278, 145] on button "Save" at bounding box center [275, 141] width 26 height 11
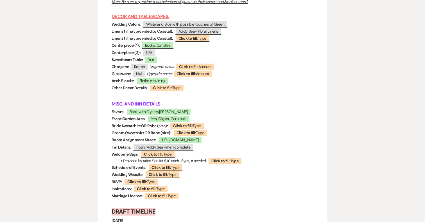
scroll to position [2470, 0]
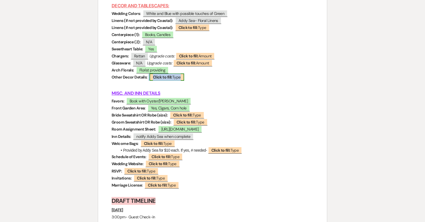
click at [172, 75] on b "Click to fill:" at bounding box center [162, 77] width 19 height 5
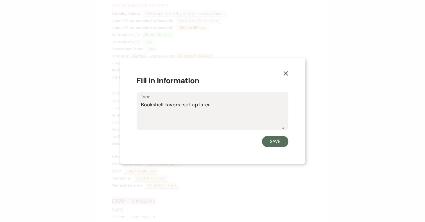
type textarea "Bookshelf favors-set up later"
click at [270, 143] on button "Save" at bounding box center [275, 141] width 26 height 11
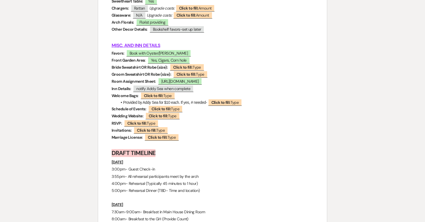
scroll to position [2518, 0]
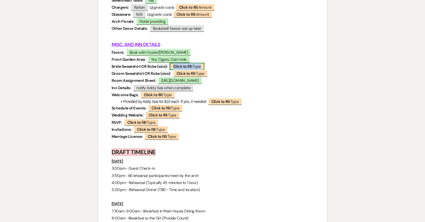
click at [187, 64] on b "Click to fill:" at bounding box center [182, 66] width 19 height 5
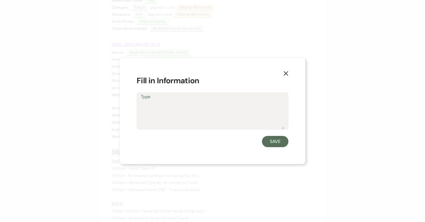
type textarea "C"
type textarea "XL"
click at [282, 144] on button "Save" at bounding box center [275, 141] width 26 height 11
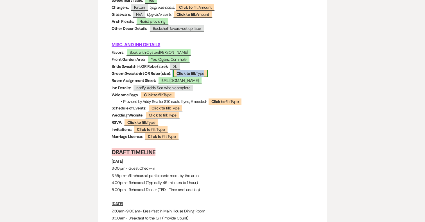
click at [197, 70] on span "Click to fill: Type" at bounding box center [190, 73] width 35 height 7
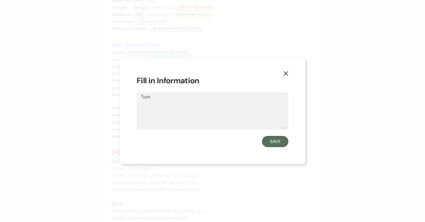
type textarea "C"
type textarea "XL"
click at [284, 146] on button "Save" at bounding box center [275, 141] width 26 height 11
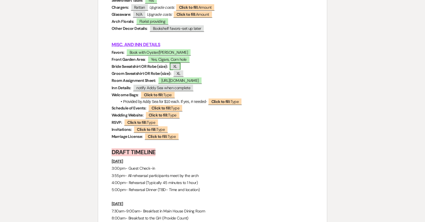
click at [180, 63] on span "XL" at bounding box center [175, 66] width 11 height 7
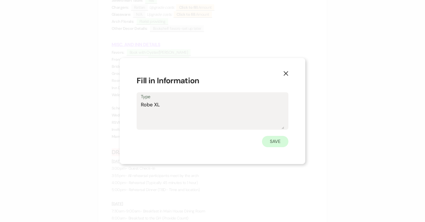
type textarea "Robe XL"
click at [276, 145] on button "Save" at bounding box center [275, 141] width 26 height 11
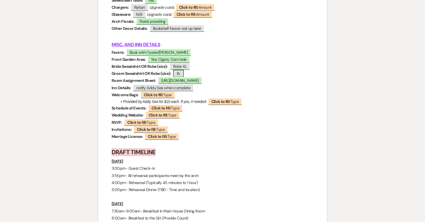
click at [179, 70] on span "XL" at bounding box center [178, 73] width 11 height 7
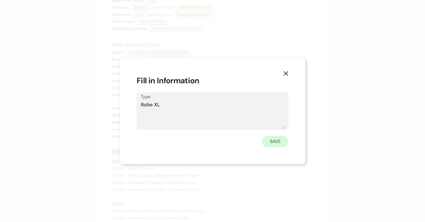
type textarea "Robe XL"
click at [281, 142] on button "Save" at bounding box center [275, 141] width 26 height 11
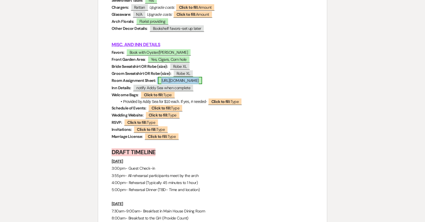
click at [202, 77] on span "https://docs.google.com/spreadsheets/d/1cH5KEJ-gAEO6I-aCjWXgkCOvwquhnmOF1t4DEzn…" at bounding box center [180, 80] width 44 height 7
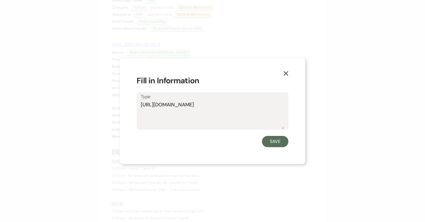
drag, startPoint x: 262, startPoint y: 110, endPoint x: 141, endPoint y: 98, distance: 121.9
click at [141, 98] on div "Type https://docs.google.com/spreadsheets/d/1cH5KEJ-gAEO6I-aCjWXgkCOvwquhnmOF1t…" at bounding box center [213, 110] width 152 height 37
click at [278, 142] on button "Save" at bounding box center [275, 141] width 26 height 11
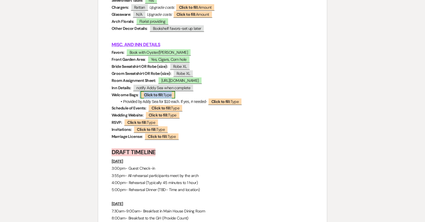
click at [169, 91] on span "Click to fill: Type" at bounding box center [158, 94] width 35 height 7
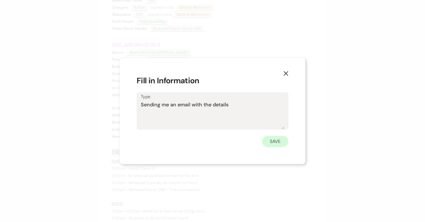
type textarea "Sending me an email with the details"
click at [275, 143] on button "Save" at bounding box center [275, 141] width 26 height 11
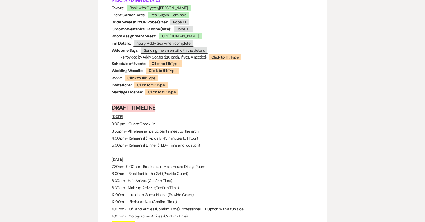
scroll to position [2566, 0]
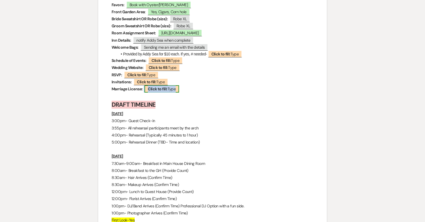
click at [169, 85] on span "Click to fill: Type" at bounding box center [162, 88] width 35 height 7
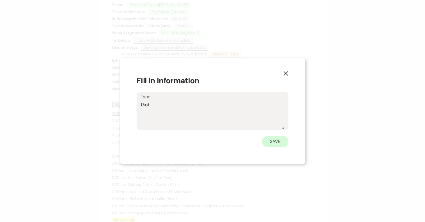
type textarea "Got"
click at [275, 141] on button "Save" at bounding box center [275, 141] width 26 height 11
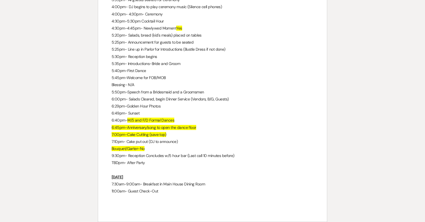
scroll to position [2830, 0]
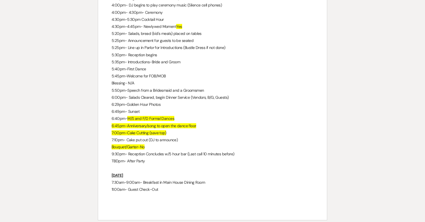
click at [181, 59] on p "5:35pm- Introductions-Bride and Groom" at bounding box center [213, 62] width 202 height 7
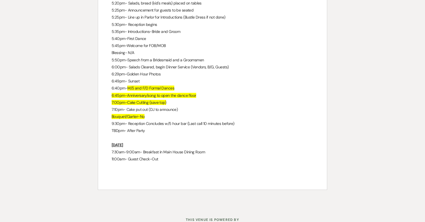
scroll to position [2861, 0]
drag, startPoint x: 166, startPoint y: 87, endPoint x: 150, endPoint y: 87, distance: 16.3
click at [150, 99] on span "7:00pm-Cake Cutting (save top)" at bounding box center [139, 101] width 55 height 5
click at [188, 98] on p "7:00pm-Cake Cutting (save top)" at bounding box center [213, 101] width 202 height 7
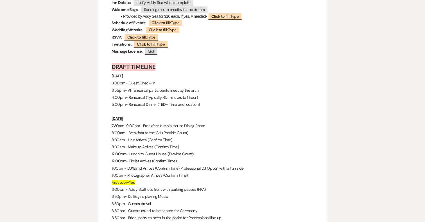
scroll to position [2604, 0]
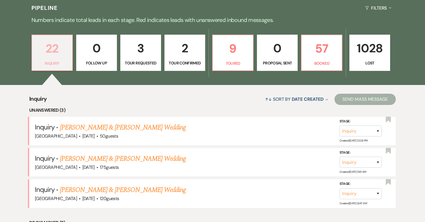
scroll to position [290, 0]
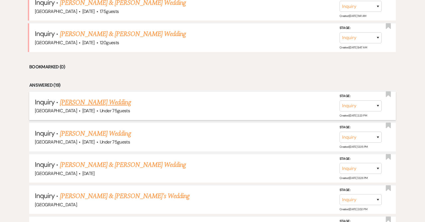
click at [104, 104] on link "[PERSON_NAME] Wedding" at bounding box center [95, 102] width 71 height 10
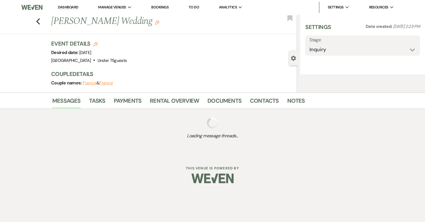
select select "3"
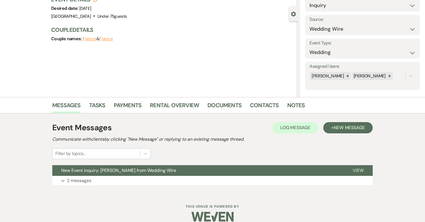
scroll to position [52, 0]
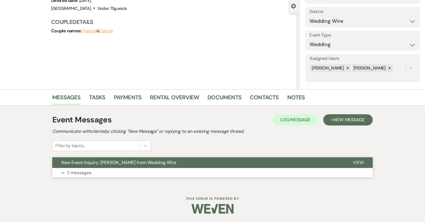
click at [198, 171] on button "Expand 2 messages" at bounding box center [212, 173] width 321 height 10
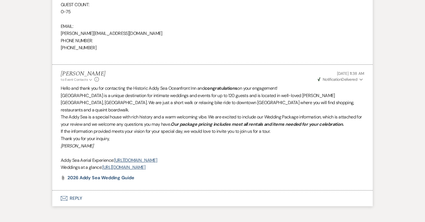
scroll to position [425, 0]
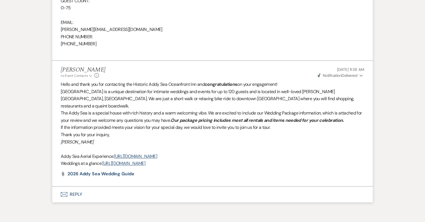
click at [345, 77] on span "Weven Check Notification Delivered" at bounding box center [338, 75] width 40 height 5
click at [75, 187] on button "Envelope Reply" at bounding box center [212, 195] width 321 height 16
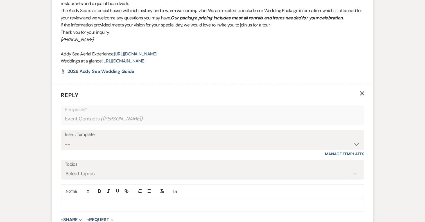
scroll to position [550, 0]
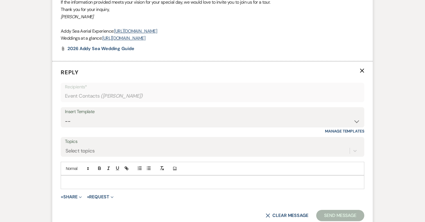
click at [125, 179] on p at bounding box center [212, 182] width 295 height 6
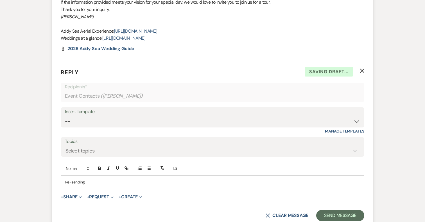
click at [65, 179] on p "Re-sending" at bounding box center [212, 182] width 295 height 6
click at [167, 179] on p "I did not realize I already sent the info, so just re-sending" at bounding box center [212, 182] width 295 height 6
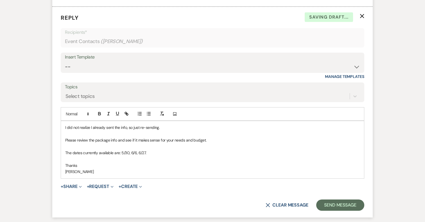
scroll to position [620, 0]
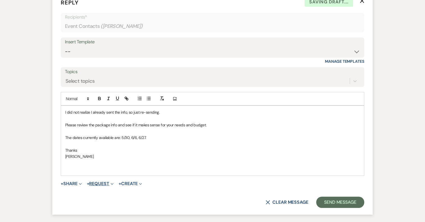
click at [95, 181] on button "+ Request Expand" at bounding box center [100, 183] width 27 height 5
click at [73, 181] on button "+ Share Expand" at bounding box center [71, 183] width 21 height 5
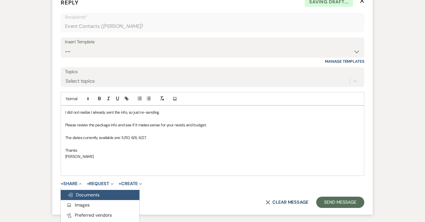
click at [78, 192] on span "Doc Upload Documents" at bounding box center [84, 195] width 32 height 6
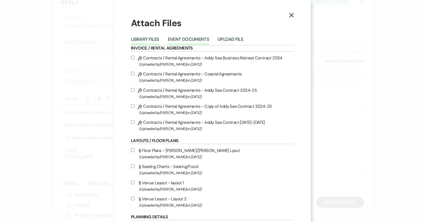
click at [183, 37] on button "Event Documents" at bounding box center [188, 41] width 41 height 8
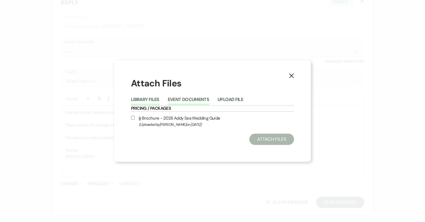
click at [151, 100] on button "Library Files" at bounding box center [145, 101] width 28 height 8
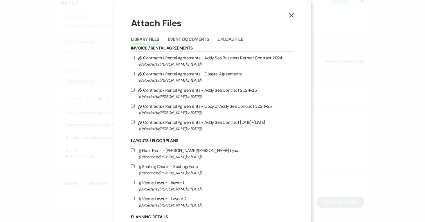
click at [241, 22] on h1 "Attach Files" at bounding box center [212, 23] width 163 height 13
click at [292, 13] on icon "X" at bounding box center [291, 15] width 5 height 5
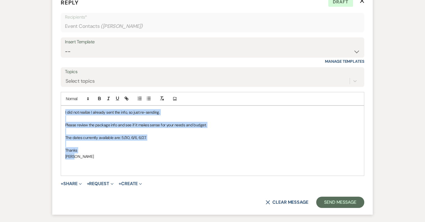
drag, startPoint x: 85, startPoint y: 150, endPoint x: 56, endPoint y: 102, distance: 56.5
click at [56, 102] on form "Reply X Draft Recipients* Event Contacts ( Julie Panzner ) Insert Template -- 2…" at bounding box center [212, 103] width 321 height 223
copy div "I did not realize I already sent the info, so just re-sending. Please review th…"
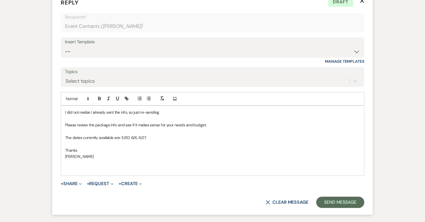
click at [87, 160] on p at bounding box center [212, 163] width 295 height 6
click at [101, 181] on button "+ Request Expand" at bounding box center [100, 183] width 27 height 5
click at [78, 166] on p at bounding box center [212, 169] width 295 height 6
click at [118, 46] on select "-- 2024-25 Follow Up Buy Out Details Menu Tasting Invite Booking Email 2025-Wed…" at bounding box center [212, 51] width 295 height 11
select select "5321"
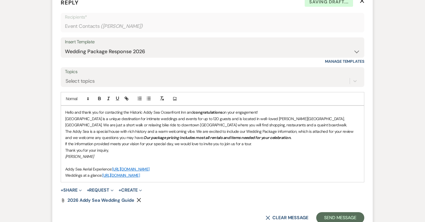
click at [64, 106] on div "Hello and thank you for contacting the Historic Addy Sea Oceanfront Inn and con…" at bounding box center [212, 144] width 303 height 76
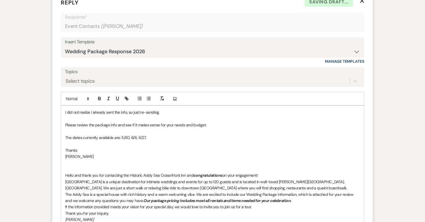
click at [70, 166] on p at bounding box center [212, 169] width 295 height 6
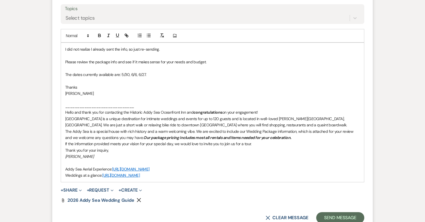
scroll to position [735, 0]
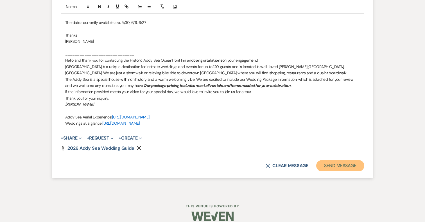
click at [343, 160] on button "Send Message" at bounding box center [340, 165] width 48 height 11
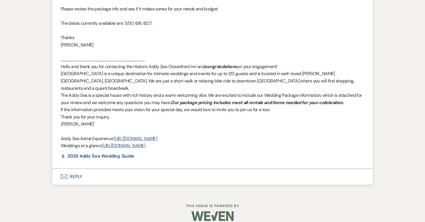
scroll to position [633, 0]
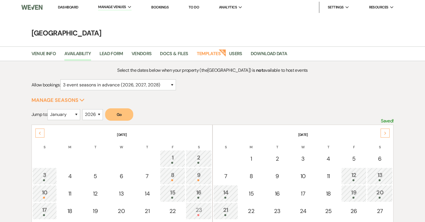
select select "3"
select select "2026"
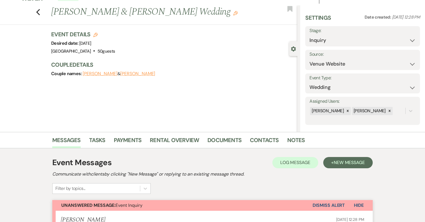
scroll to position [32, 0]
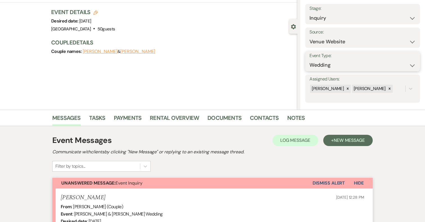
click at [370, 64] on select "Wedding Anniversary Party Baby Shower Bachelorette / Bachelor Party Birthday Pa…" at bounding box center [363, 65] width 106 height 11
click at [352, 13] on select "Inquiry Follow Up Tour Requested Tour Confirmed Toured Proposal Sent Booked Lost" at bounding box center [363, 18] width 106 height 11
select select "8"
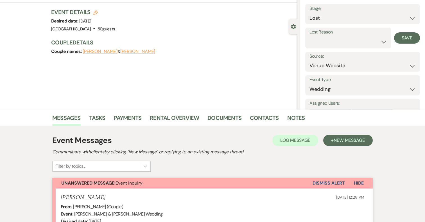
click at [351, 43] on select "Booked Elsewhere Budget Date Unavailable No Response Not a Good Match Capacity …" at bounding box center [348, 41] width 77 height 11
select select "4"
click at [412, 37] on button "Save" at bounding box center [407, 37] width 26 height 11
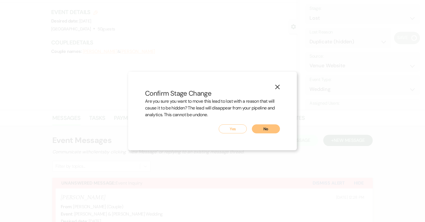
click at [239, 127] on button "Yes" at bounding box center [233, 128] width 28 height 9
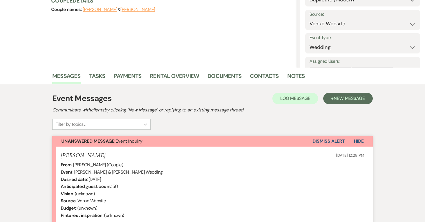
scroll to position [0, 0]
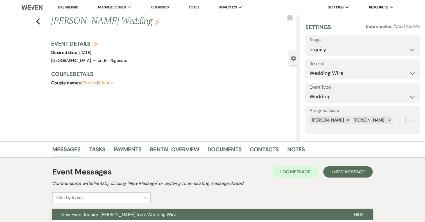
select select "3"
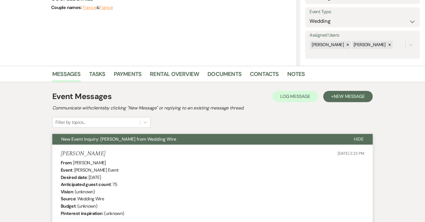
scroll to position [76, 0]
